Goal: Information Seeking & Learning: Learn about a topic

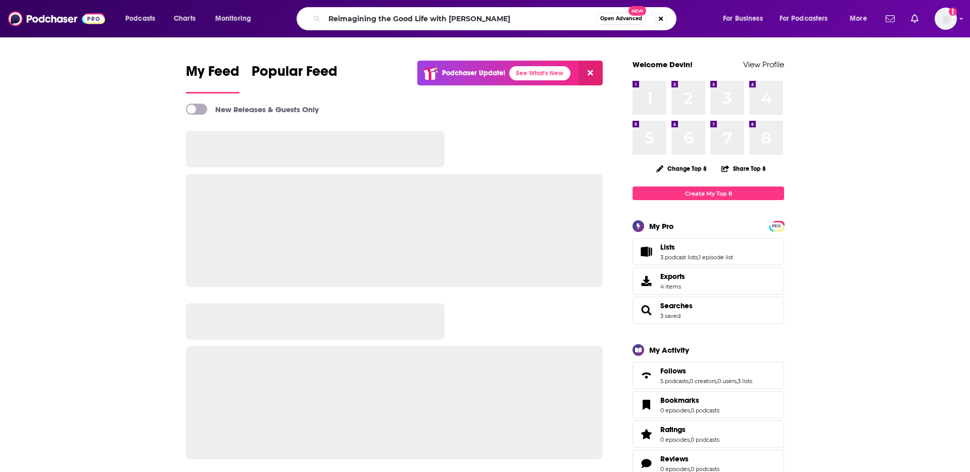
type input "Reimagining the Good Life with [PERSON_NAME]"
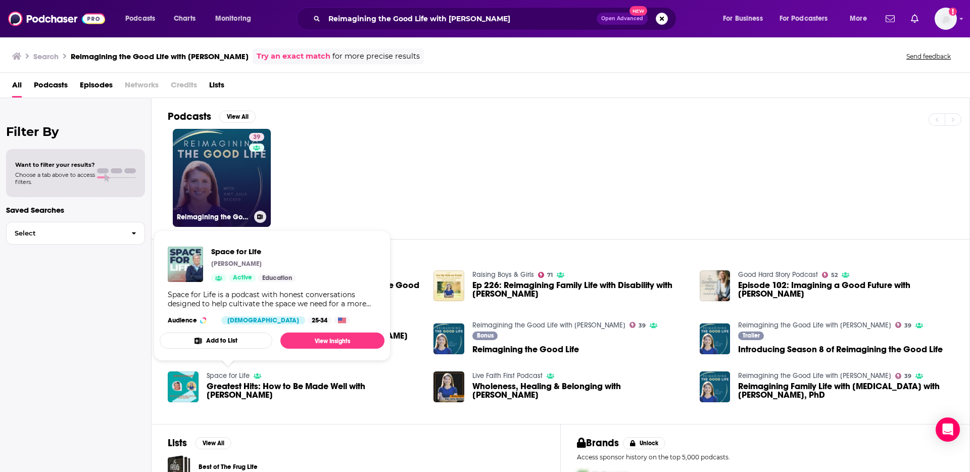
click at [232, 199] on link "39 Reimagining the Good Life with [PERSON_NAME]" at bounding box center [222, 178] width 98 height 98
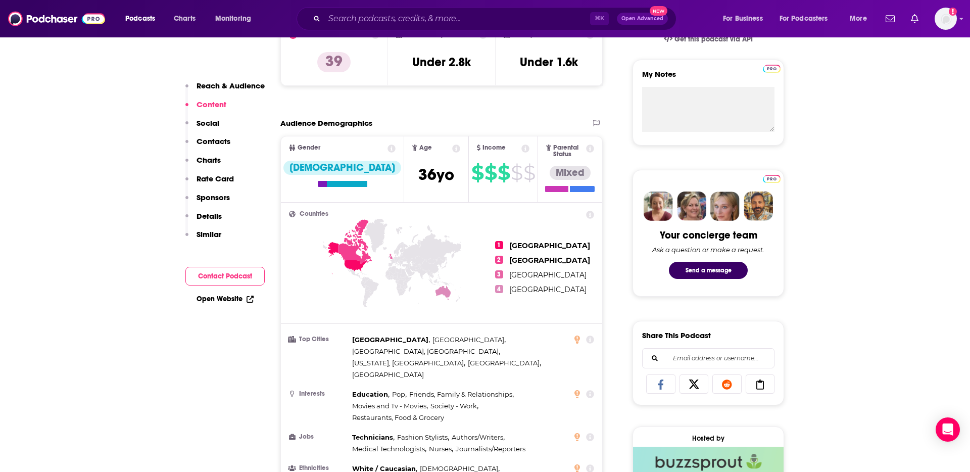
scroll to position [119, 0]
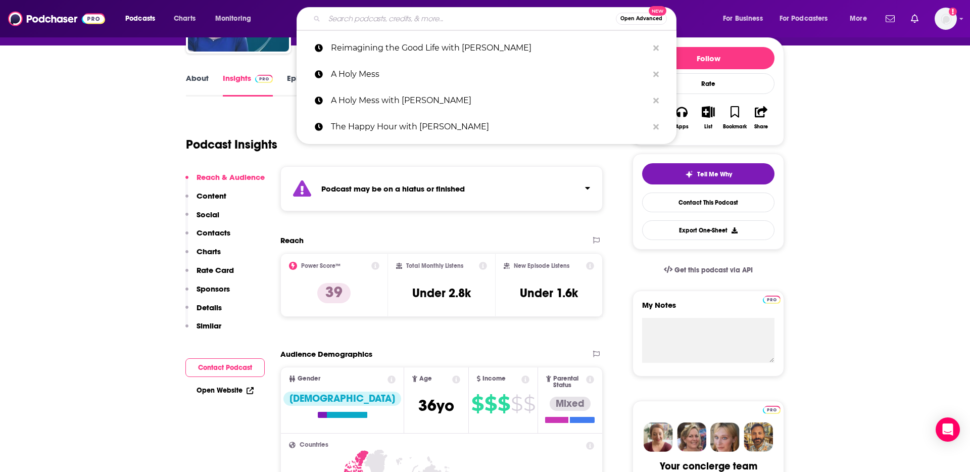
click at [347, 16] on input "Search podcasts, credits, & more..." at bounding box center [469, 19] width 291 height 16
paste input "The Daily Grace Co. Podcast"
type input "The Daily Grace Co. Podcast"
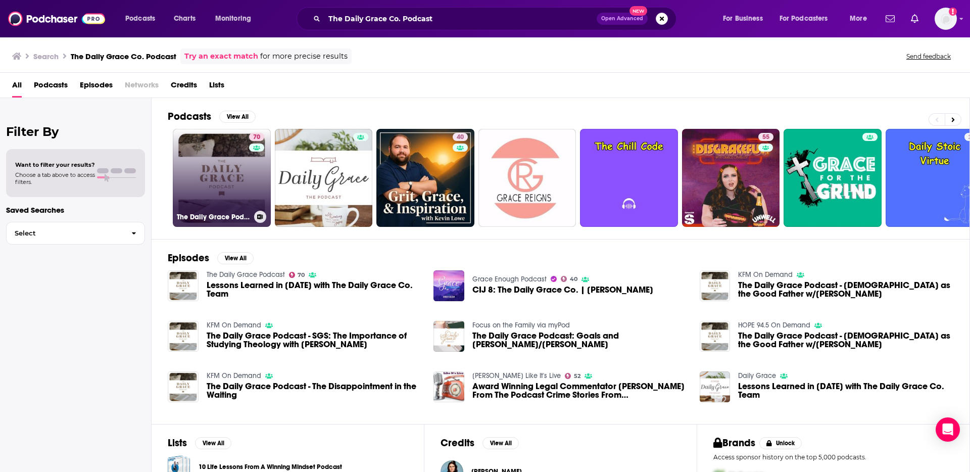
click at [205, 156] on link "70 The Daily Grace Podcast" at bounding box center [222, 178] width 98 height 98
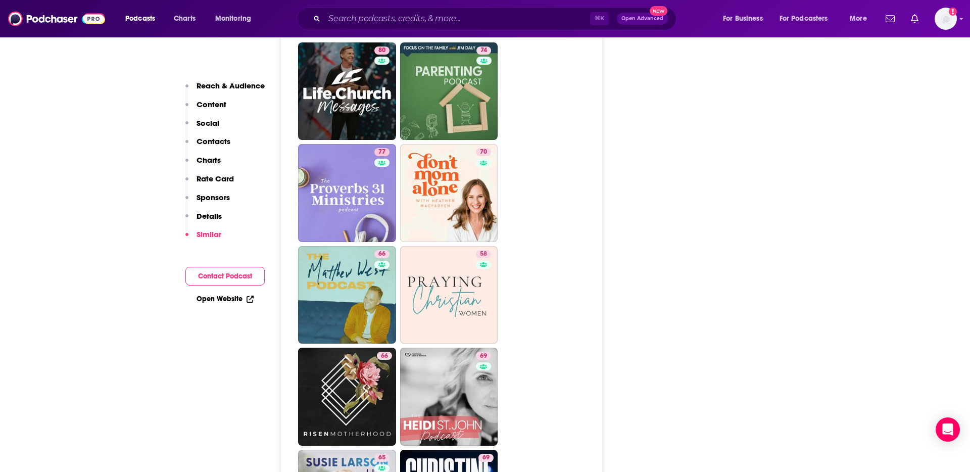
scroll to position [3011, 0]
